Goal: Task Accomplishment & Management: Use online tool/utility

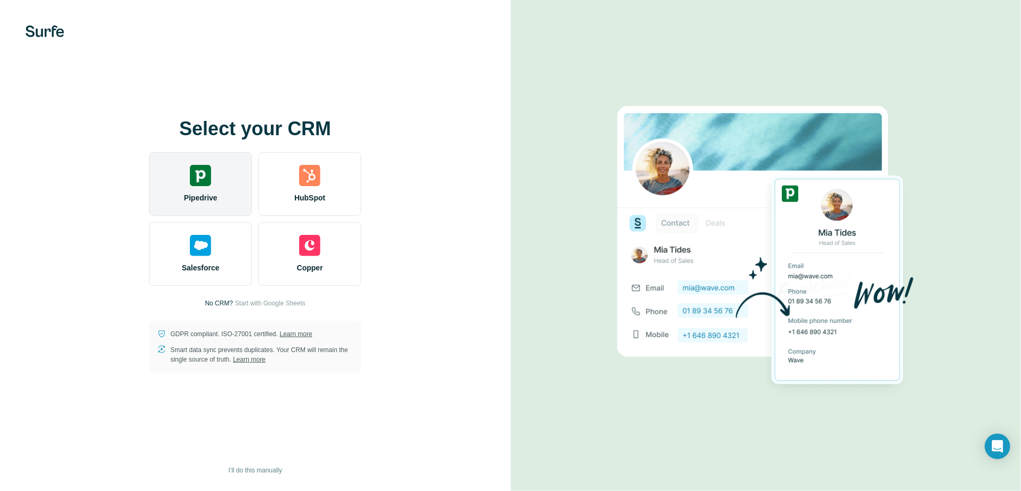
click at [211, 190] on div "Pipedrive" at bounding box center [200, 184] width 103 height 64
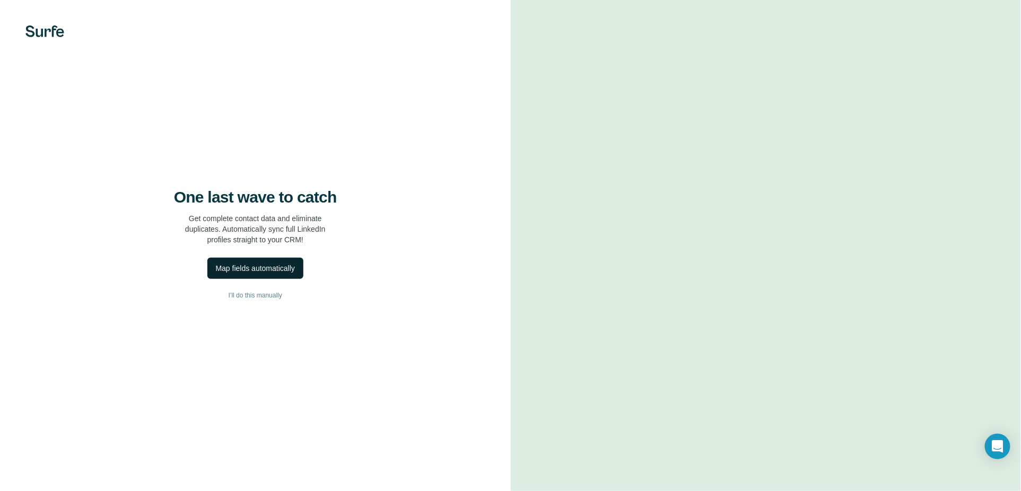
click at [268, 270] on div "Map fields automatically" at bounding box center [255, 268] width 79 height 11
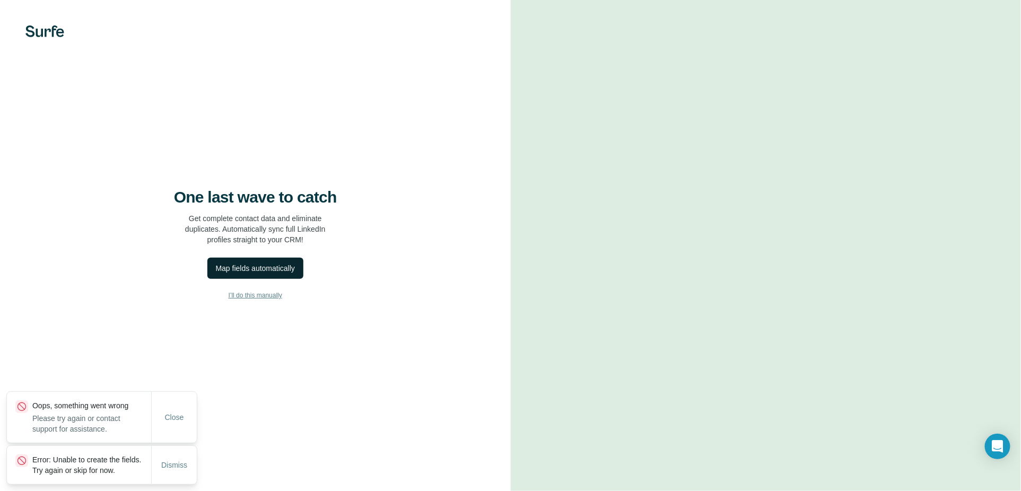
click at [276, 296] on span "I’ll do this manually" at bounding box center [256, 296] width 54 height 10
